Goal: Book appointment/travel/reservation

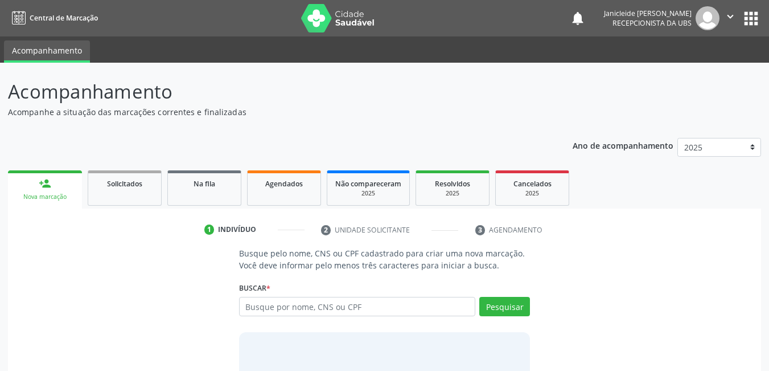
click at [376, 309] on input "text" at bounding box center [357, 306] width 237 height 19
type input "m"
type input "[PERSON_NAME]"
click at [528, 312] on button "Pesquisar" at bounding box center [504, 306] width 51 height 19
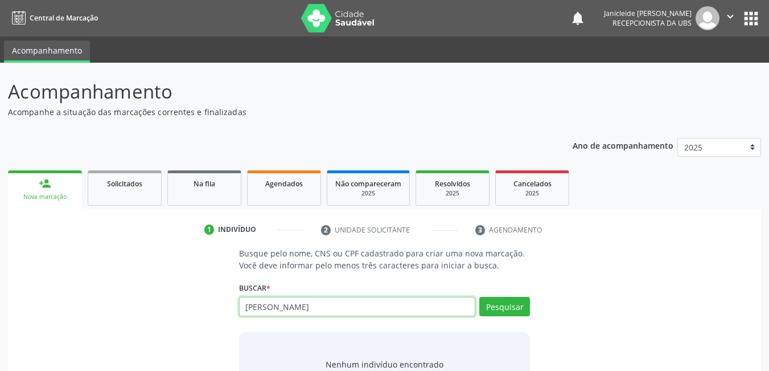
click at [248, 307] on input "[PERSON_NAME]" at bounding box center [357, 306] width 237 height 19
type input "[PERSON_NAME]"
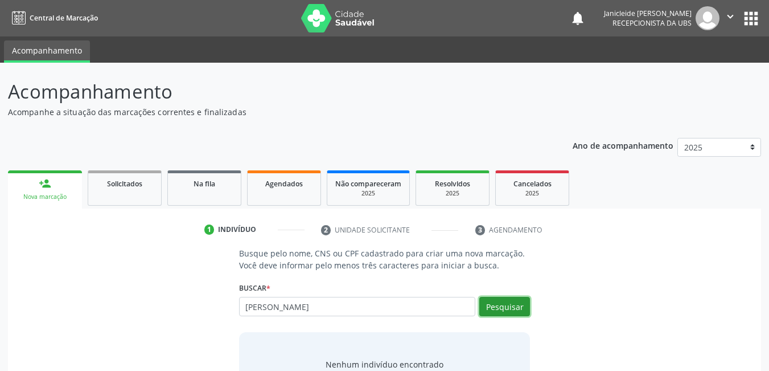
click at [515, 313] on button "Pesquisar" at bounding box center [504, 306] width 51 height 19
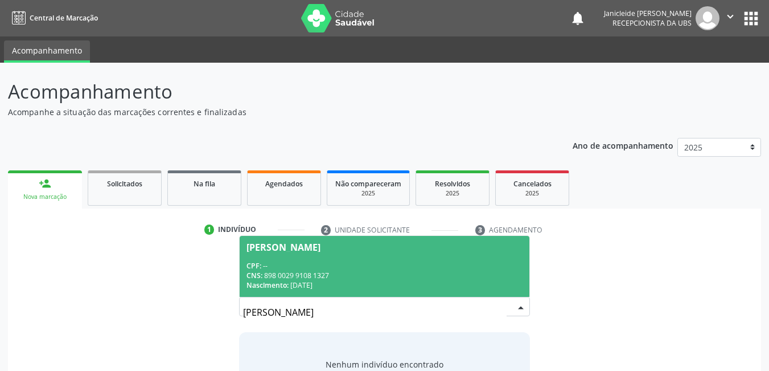
scroll to position [57, 0]
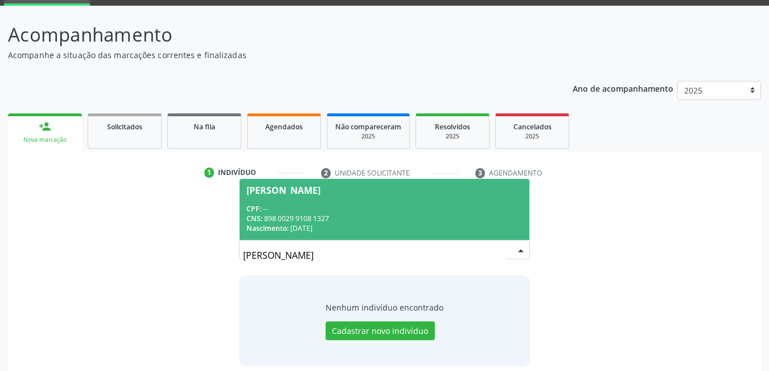
click at [330, 222] on div "CNS: 898 0029 9108 1327" at bounding box center [384, 218] width 277 height 10
click at [330, 222] on div "Buscar * [PERSON_NAME] CPF: -- CNS: 898 0029 9108 1327 Nascimento: [DATE] Nenhu…" at bounding box center [384, 244] width 291 height 44
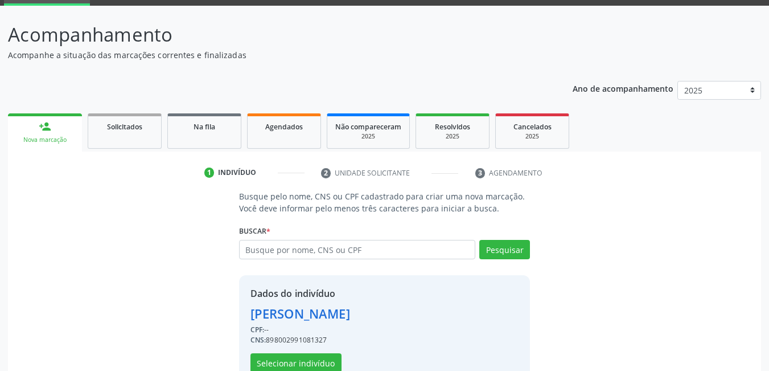
scroll to position [86, 0]
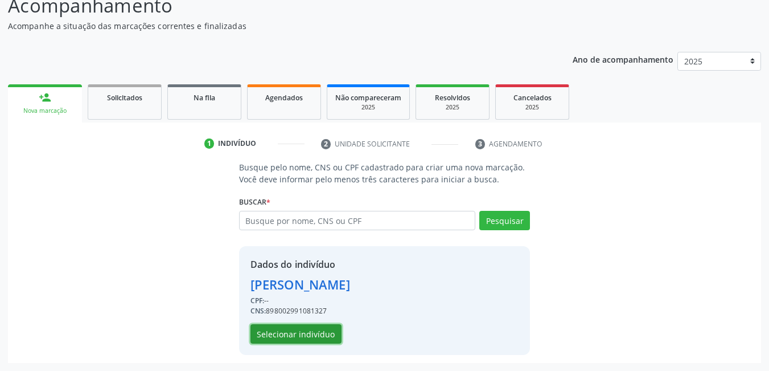
click at [286, 339] on button "Selecionar indivíduo" at bounding box center [295, 333] width 91 height 19
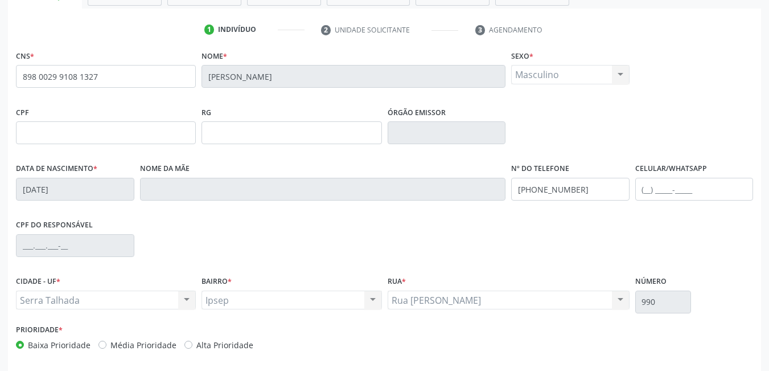
scroll to position [246, 0]
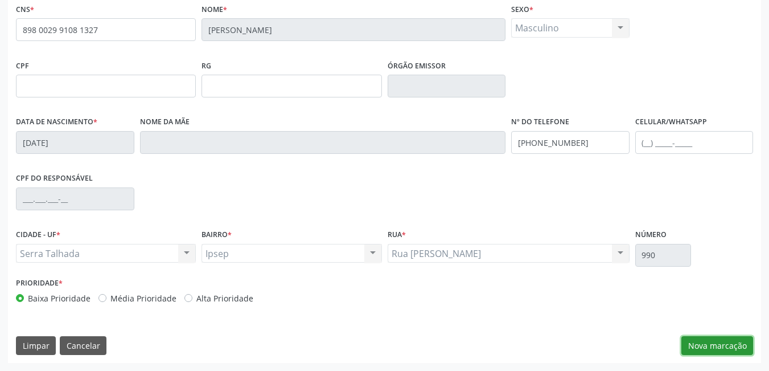
click at [712, 344] on button "Nova marcação" at bounding box center [717, 345] width 72 height 19
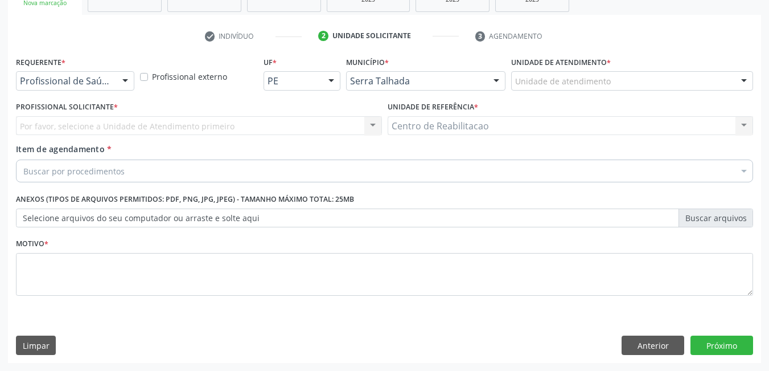
scroll to position [194, 0]
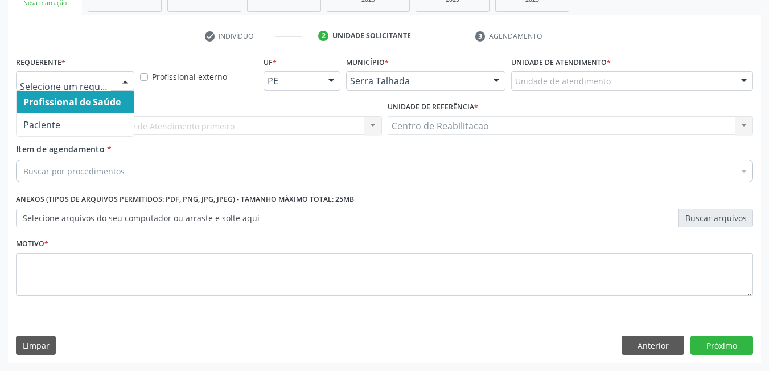
click at [127, 87] on div at bounding box center [125, 81] width 17 height 19
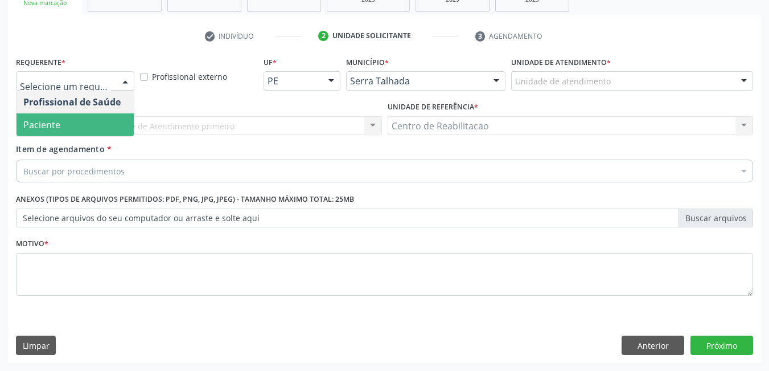
click at [34, 126] on span "Paciente" at bounding box center [41, 124] width 37 height 13
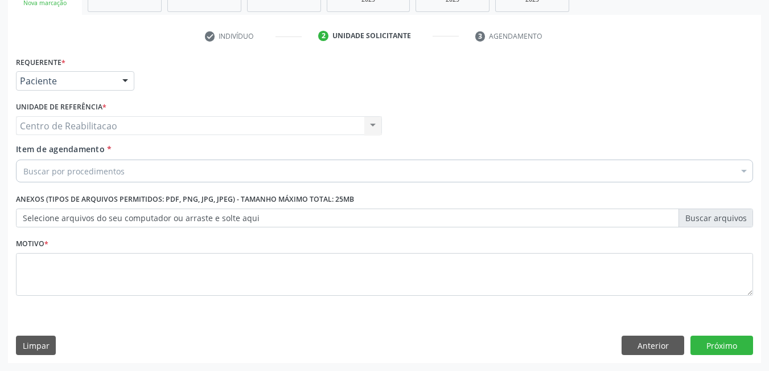
click at [121, 158] on div "Item de agendamento * Buscar por procedimentos Selecionar todos 0304070076 - .Q…" at bounding box center [384, 161] width 737 height 36
click at [124, 168] on div "Buscar por procedimentos" at bounding box center [384, 170] width 737 height 23
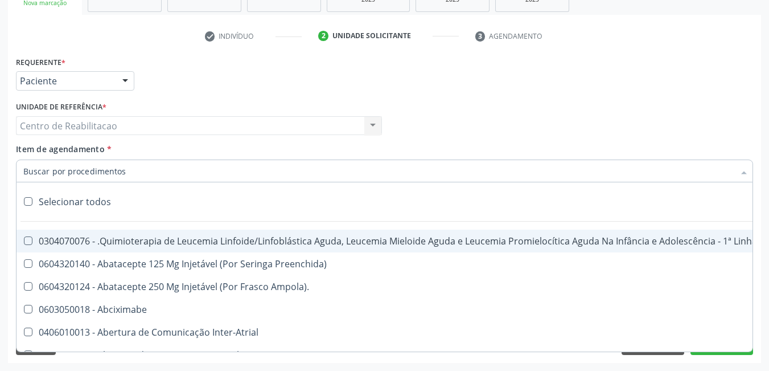
click at [126, 171] on input "Item de agendamento *" at bounding box center [378, 170] width 711 height 23
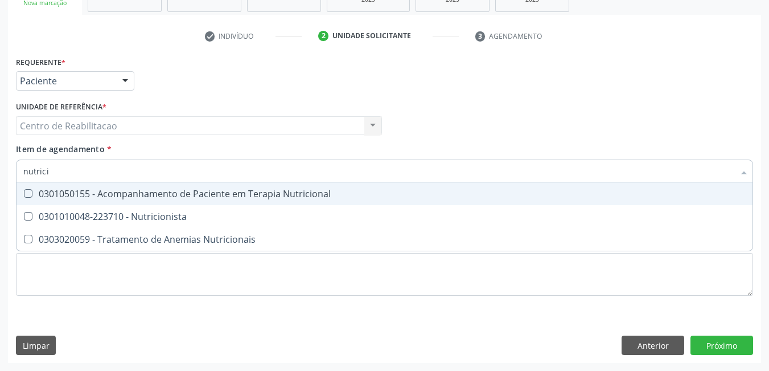
type input "nutricio"
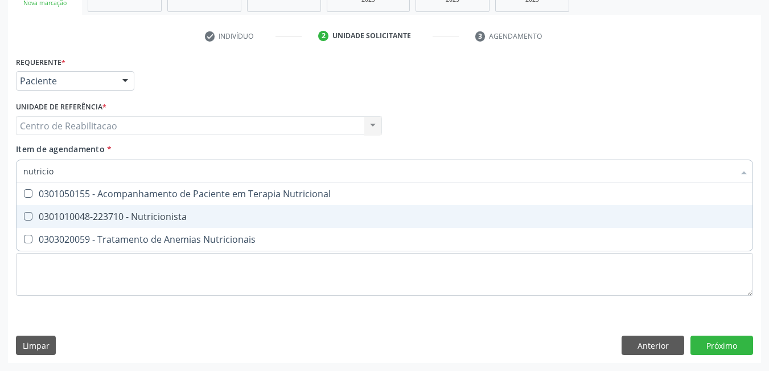
click at [27, 215] on Nutricionista at bounding box center [28, 216] width 9 height 9
click at [24, 215] on Nutricionista "checkbox" at bounding box center [20, 215] width 7 height 7
checkbox Nutricionista "true"
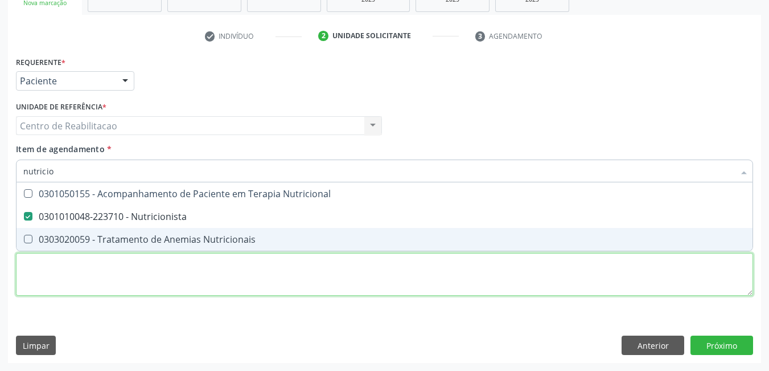
click at [633, 278] on div "Requerente * Paciente Profissional de Saúde Paciente Nenhum resultado encontrad…" at bounding box center [384, 183] width 737 height 258
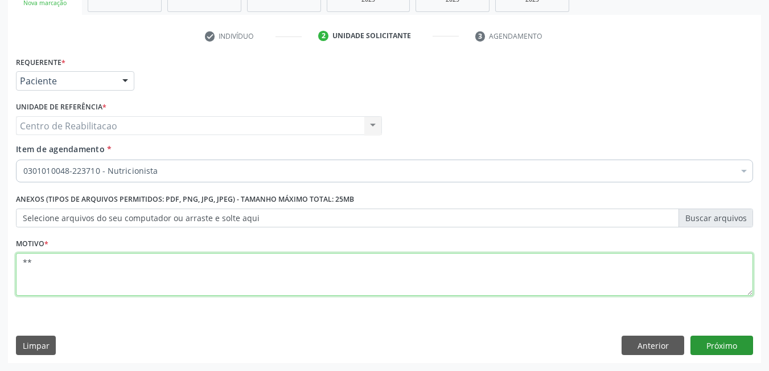
type textarea "**"
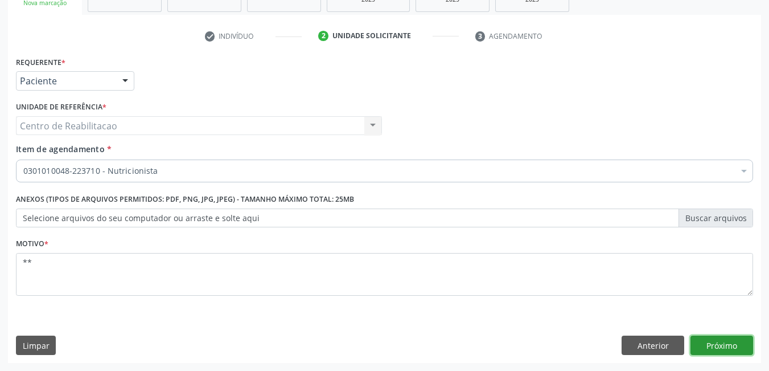
click at [718, 347] on button "Próximo" at bounding box center [721, 344] width 63 height 19
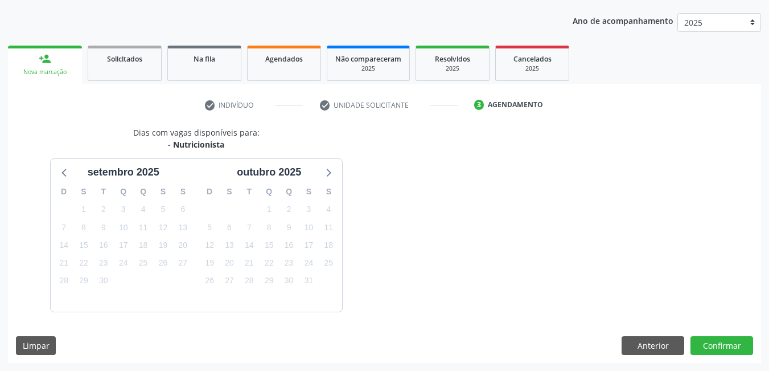
scroll to position [158, 0]
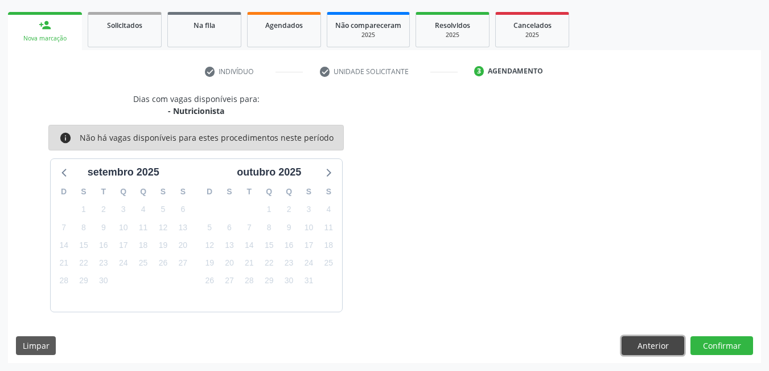
click at [639, 351] on button "Anterior" at bounding box center [653, 345] width 63 height 19
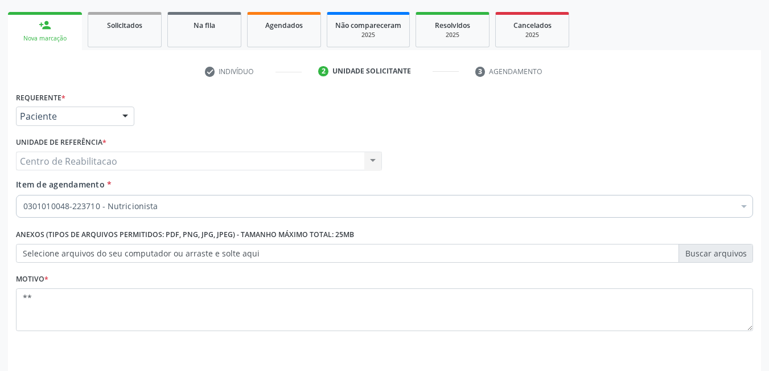
click at [306, 197] on div "0301010048-223710 - Nutricionista" at bounding box center [384, 206] width 737 height 23
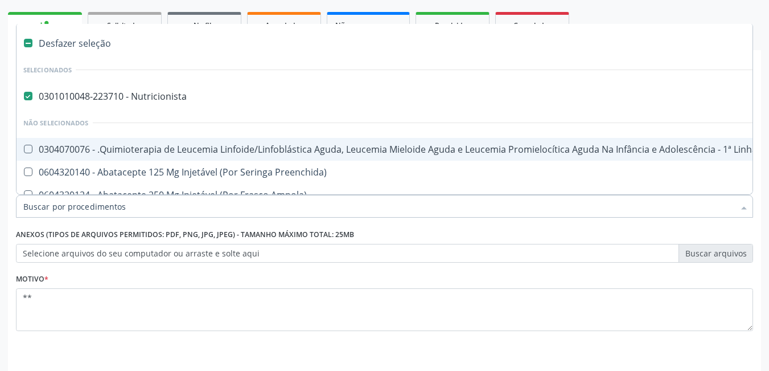
click at [312, 204] on input "Item de agendamento *" at bounding box center [378, 206] width 711 height 23
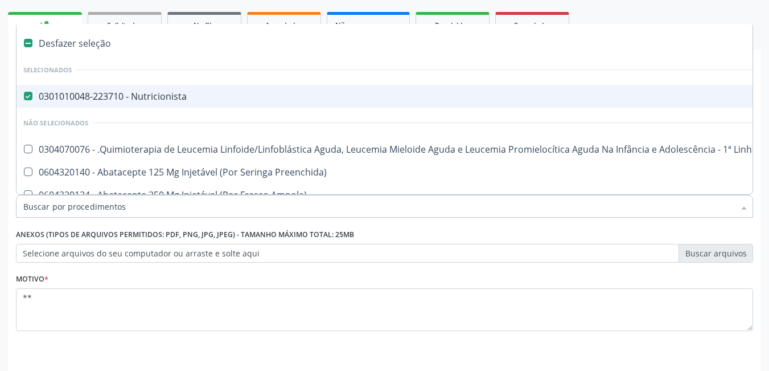
click at [34, 93] on div "0301010048-223710 - Nutricionista" at bounding box center [466, 96] width 886 height 9
checkbox Nutricionista "false"
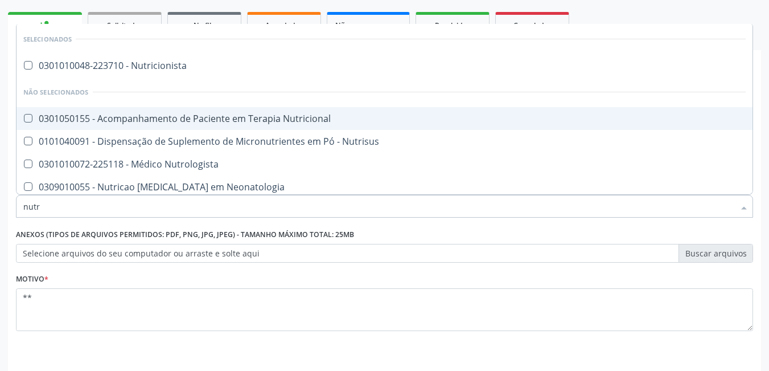
type input "nutri"
click at [207, 118] on div "0301050155 - Acompanhamento de Paciente em Terapia Nutricional" at bounding box center [384, 118] width 722 height 9
checkbox Nutricional "true"
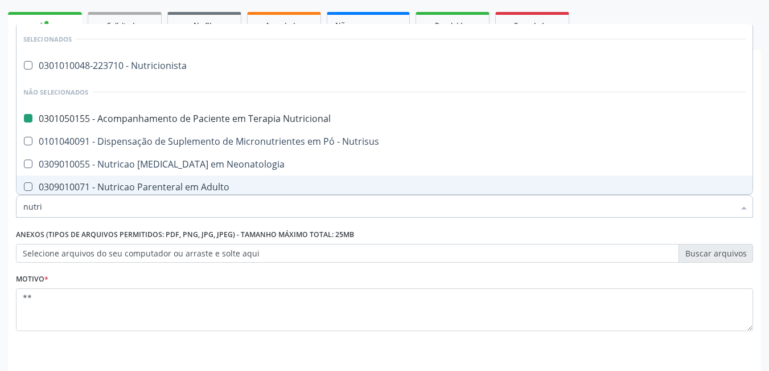
click at [695, 360] on div "Requerente * Paciente Profissional de Saúde Paciente Nenhum resultado encontrad…" at bounding box center [384, 243] width 753 height 309
checkbox Nutricionista "true"
checkbox Nutricional "false"
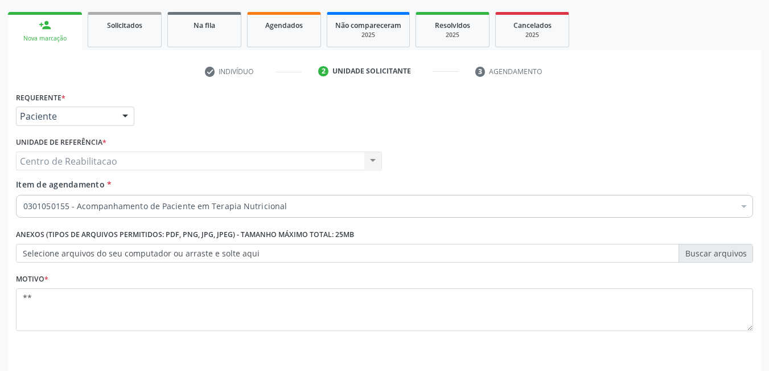
scroll to position [194, 0]
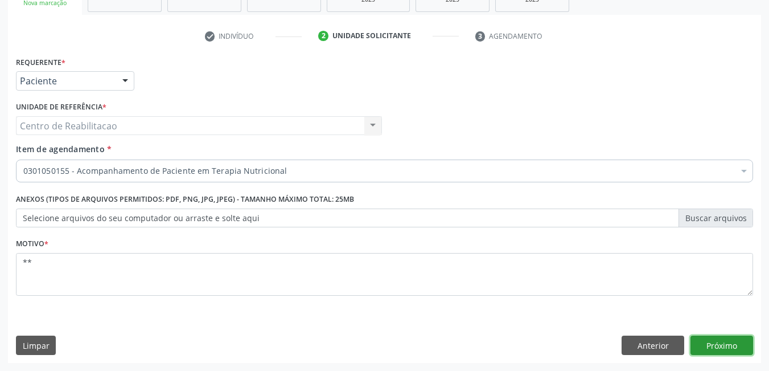
click at [709, 337] on button "Próximo" at bounding box center [721, 344] width 63 height 19
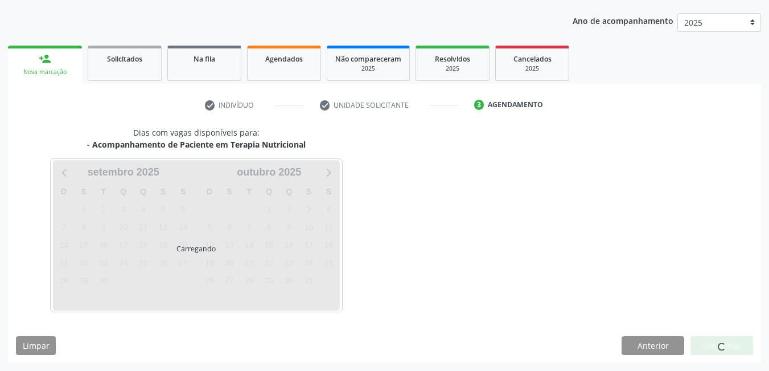
scroll to position [125, 0]
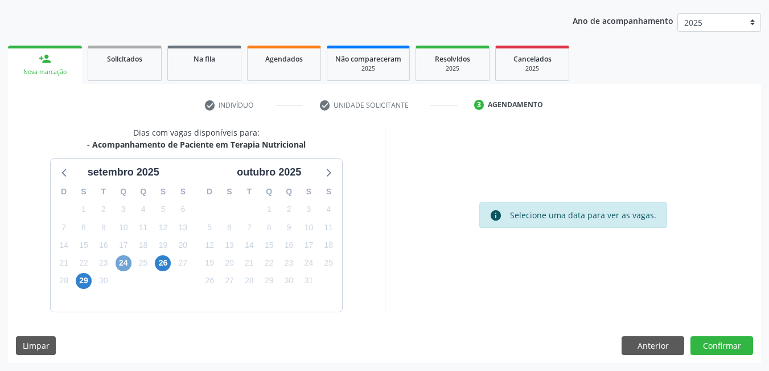
click at [126, 260] on span "24" at bounding box center [124, 263] width 16 height 16
